Goal: Transaction & Acquisition: Purchase product/service

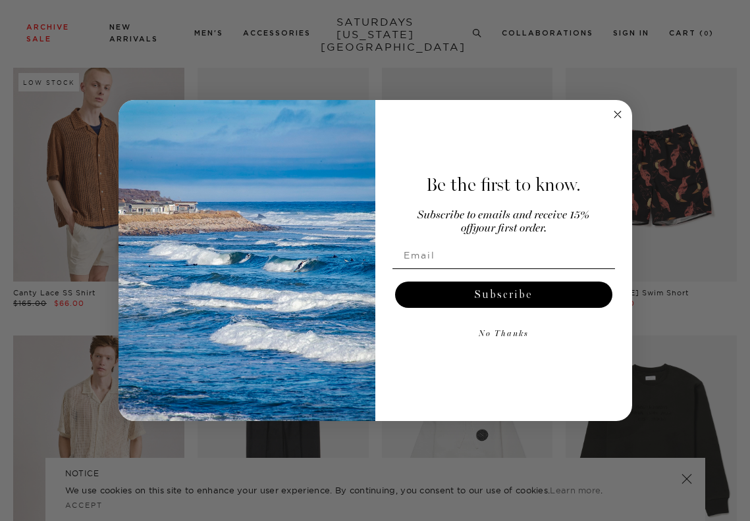
scroll to position [1473, 1]
click at [616, 122] on circle "Close dialog" at bounding box center [617, 114] width 15 height 15
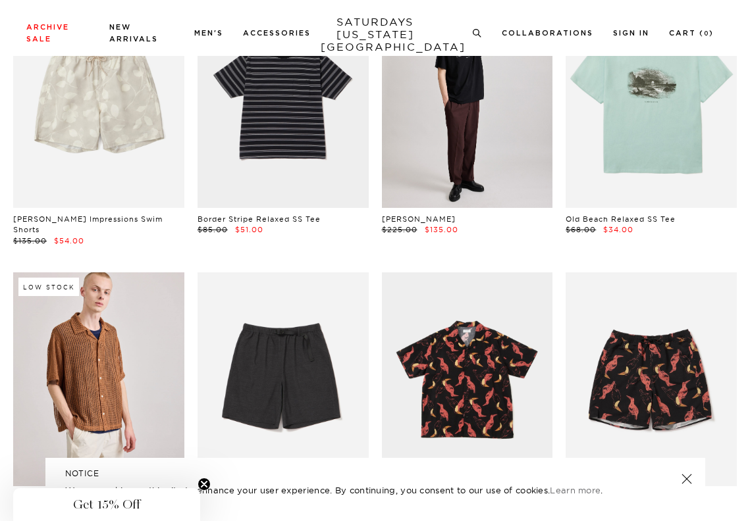
scroll to position [1265, 1]
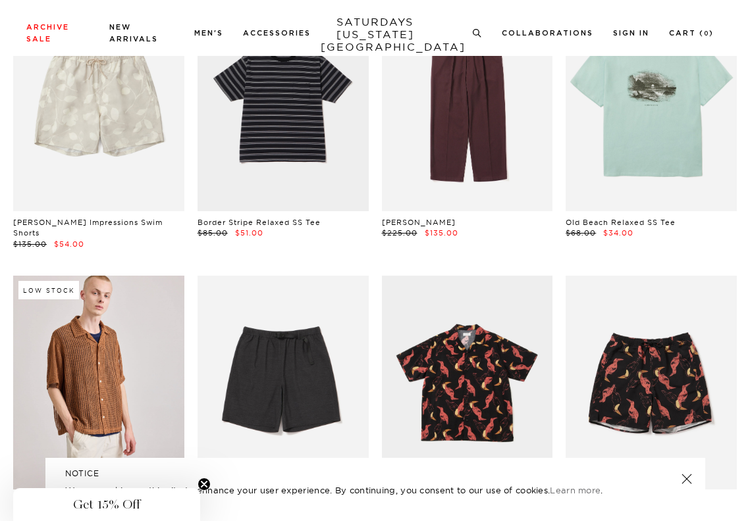
click at [457, 155] on link at bounding box center [467, 104] width 171 height 214
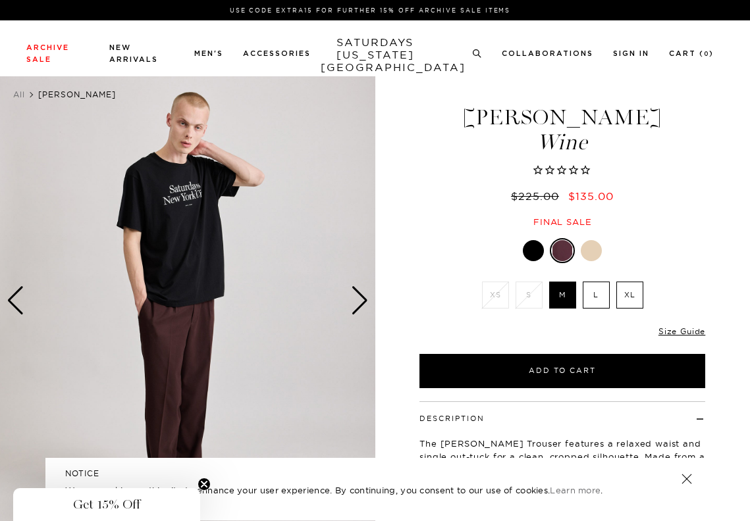
click at [190, 326] on img at bounding box center [187, 300] width 375 height 469
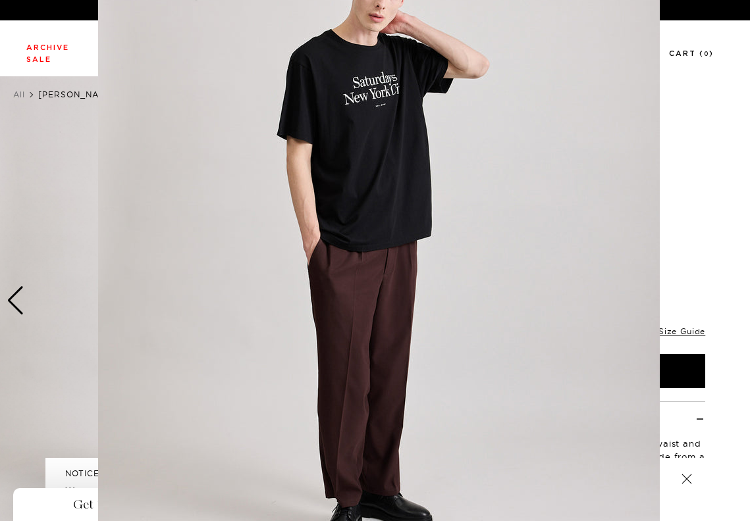
scroll to position [95, 0]
click at [330, 355] on img at bounding box center [379, 242] width 562 height 674
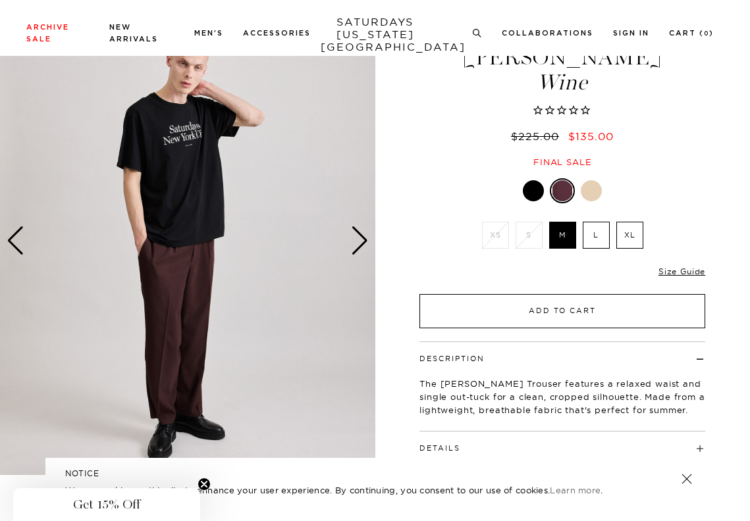
scroll to position [70, 0]
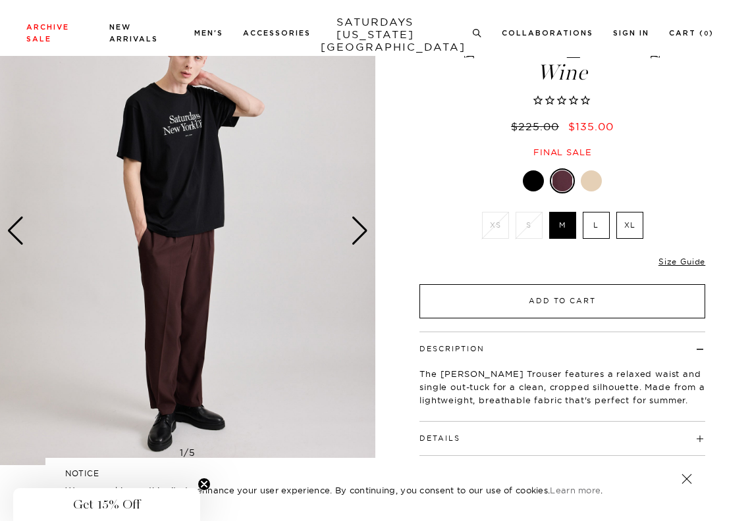
click at [570, 300] on button "Add to Cart" at bounding box center [562, 301] width 286 height 34
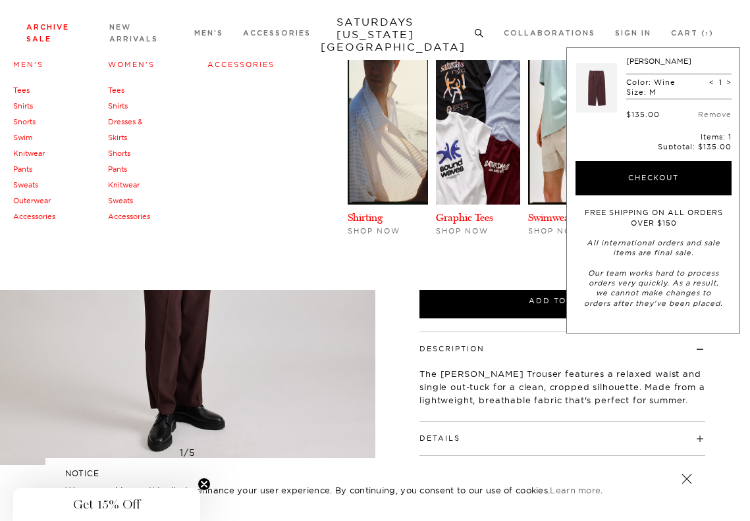
click at [43, 35] on li "Archive Sale Men's Tees Shirts Shorts Swim Knitwear Pants Sweats Outerwear" at bounding box center [57, 32] width 63 height 24
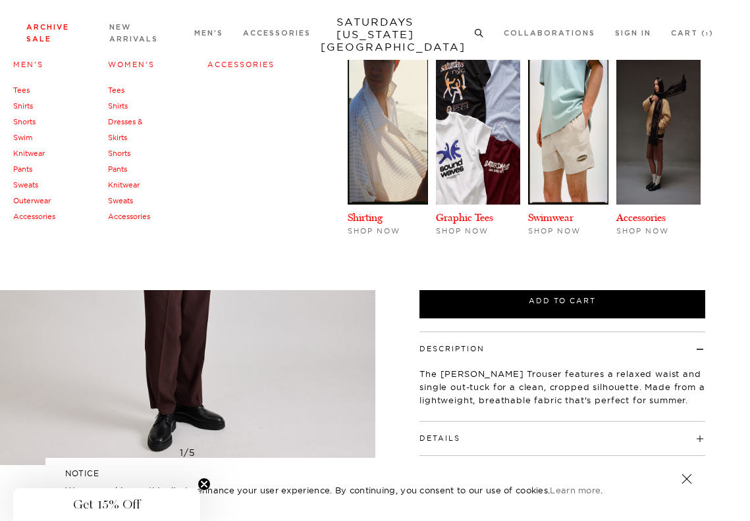
click at [32, 66] on link "Men's" at bounding box center [28, 64] width 30 height 9
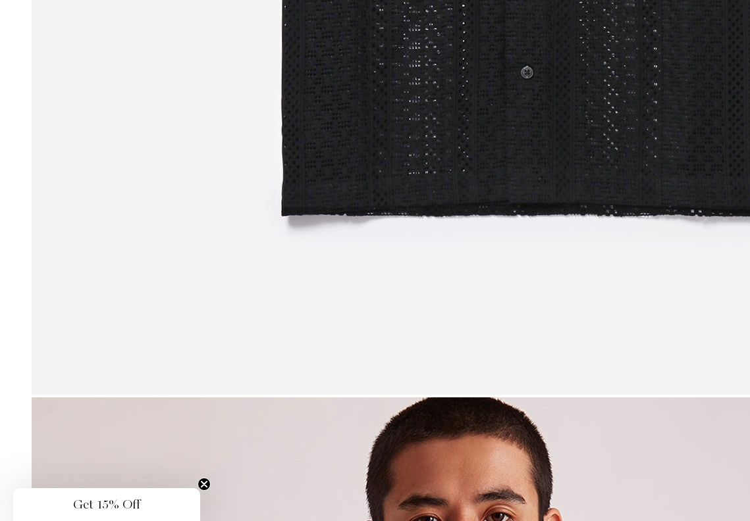
scroll to position [6500, 1]
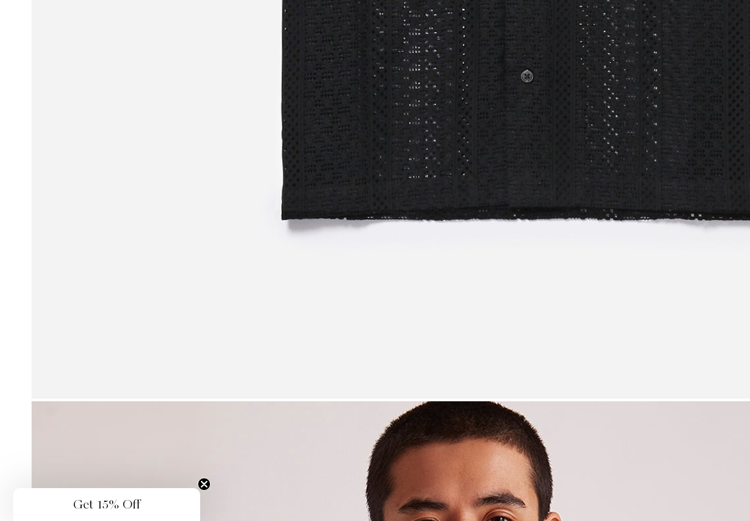
scroll to position [6495, 0]
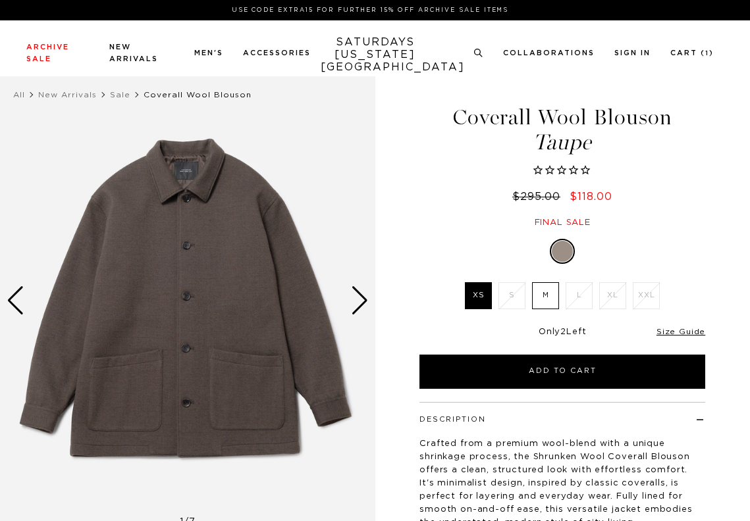
click at [197, 285] on img at bounding box center [187, 300] width 375 height 469
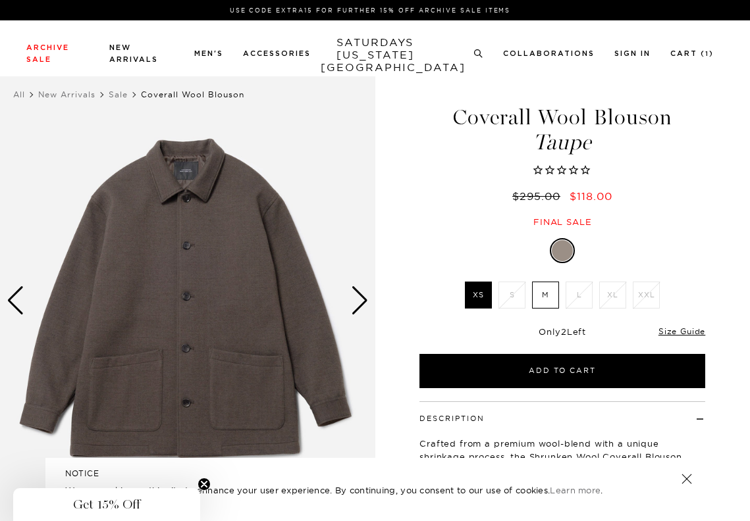
click at [163, 326] on img at bounding box center [187, 300] width 375 height 469
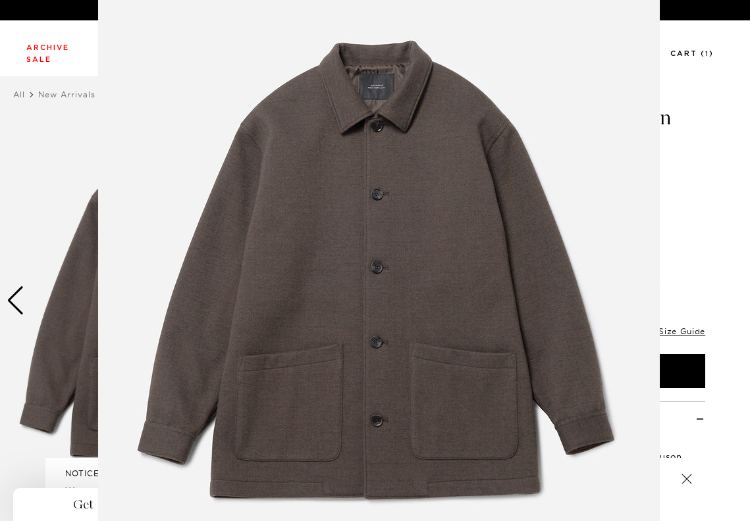
scroll to position [59, 0]
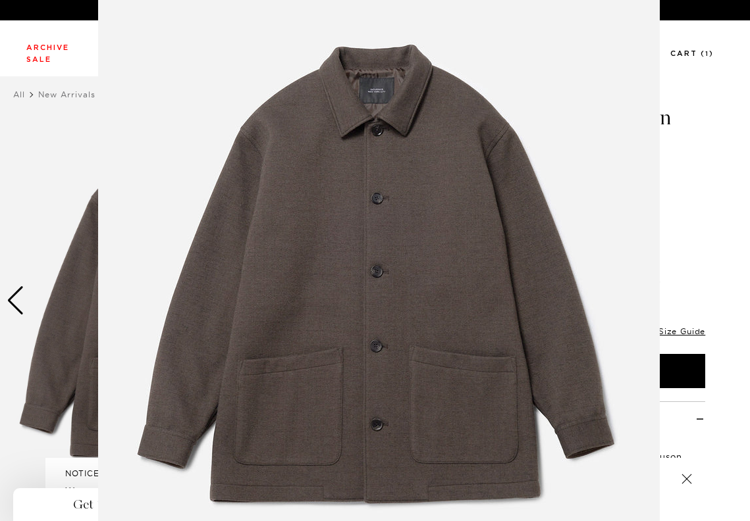
click at [42, 201] on figure at bounding box center [375, 260] width 750 height 521
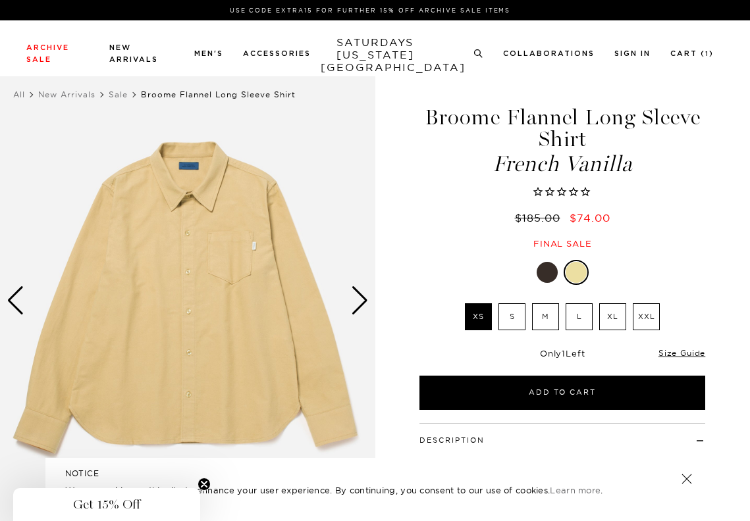
click at [165, 278] on img at bounding box center [187, 300] width 375 height 469
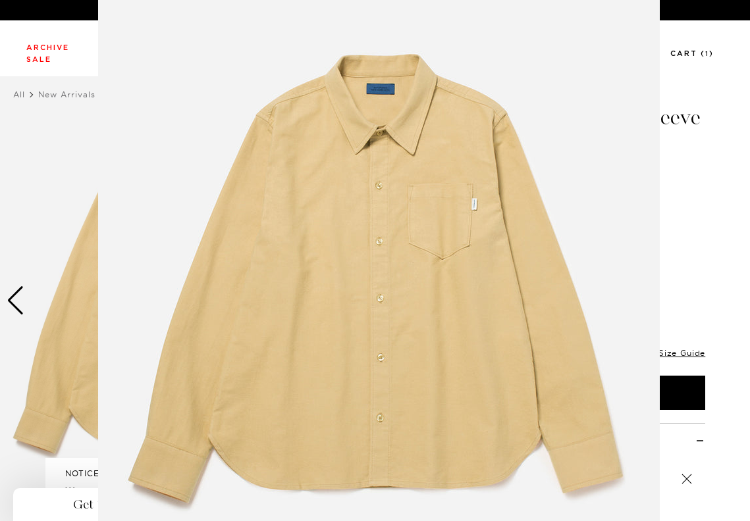
scroll to position [55, 0]
click at [63, 206] on figure at bounding box center [375, 260] width 750 height 521
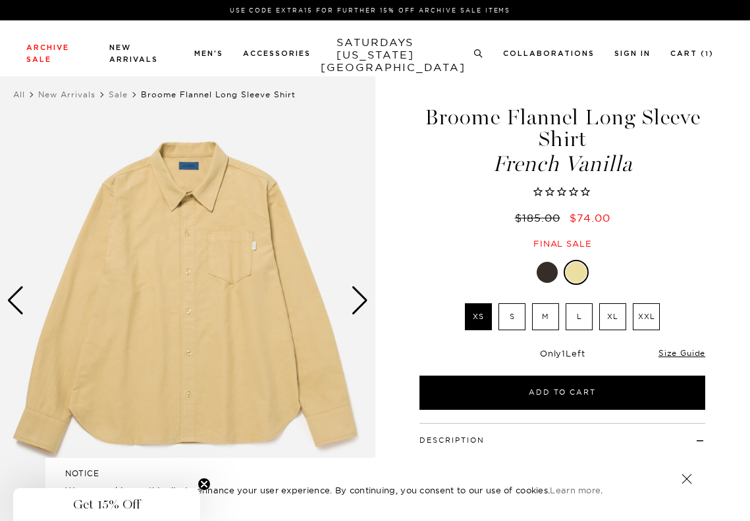
click at [549, 318] on label "M" at bounding box center [545, 316] width 27 height 27
click at [0, 0] on input "M" at bounding box center [0, 0] width 0 height 0
click at [546, 280] on div at bounding box center [547, 272] width 21 height 21
click at [548, 322] on label "M" at bounding box center [545, 316] width 27 height 27
click at [0, 0] on input "M" at bounding box center [0, 0] width 0 height 0
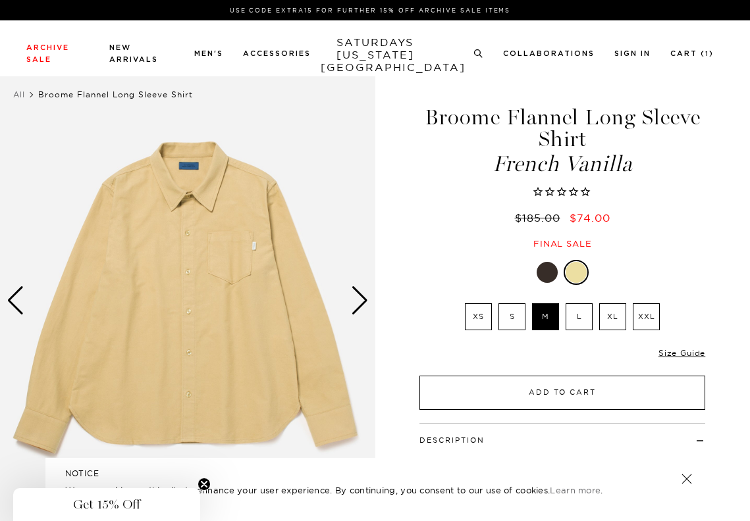
click at [557, 386] on button "Add to Cart" at bounding box center [562, 393] width 286 height 34
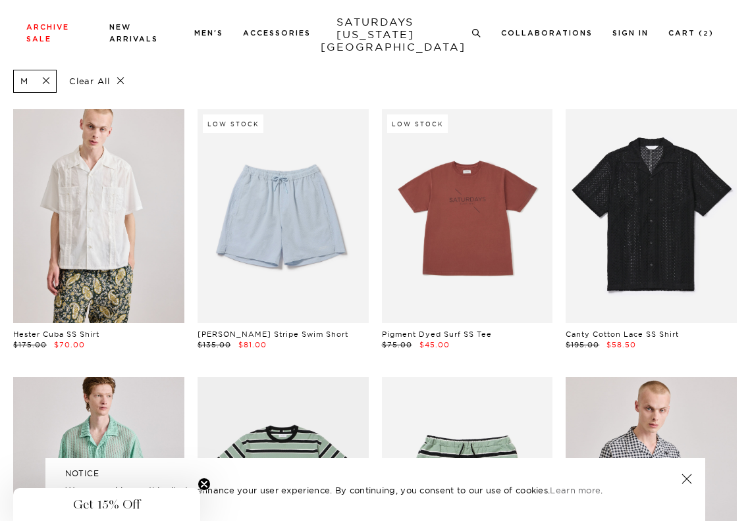
scroll to position [70, 1]
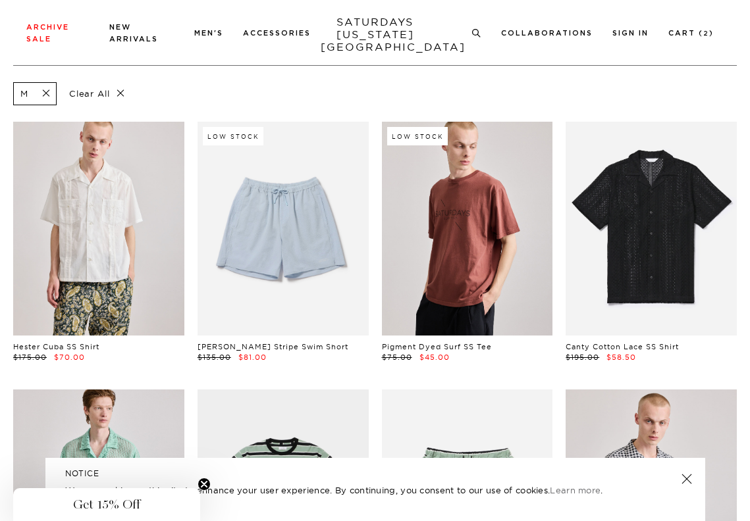
click at [450, 248] on link at bounding box center [467, 229] width 171 height 214
